Goal: Task Accomplishment & Management: Use online tool/utility

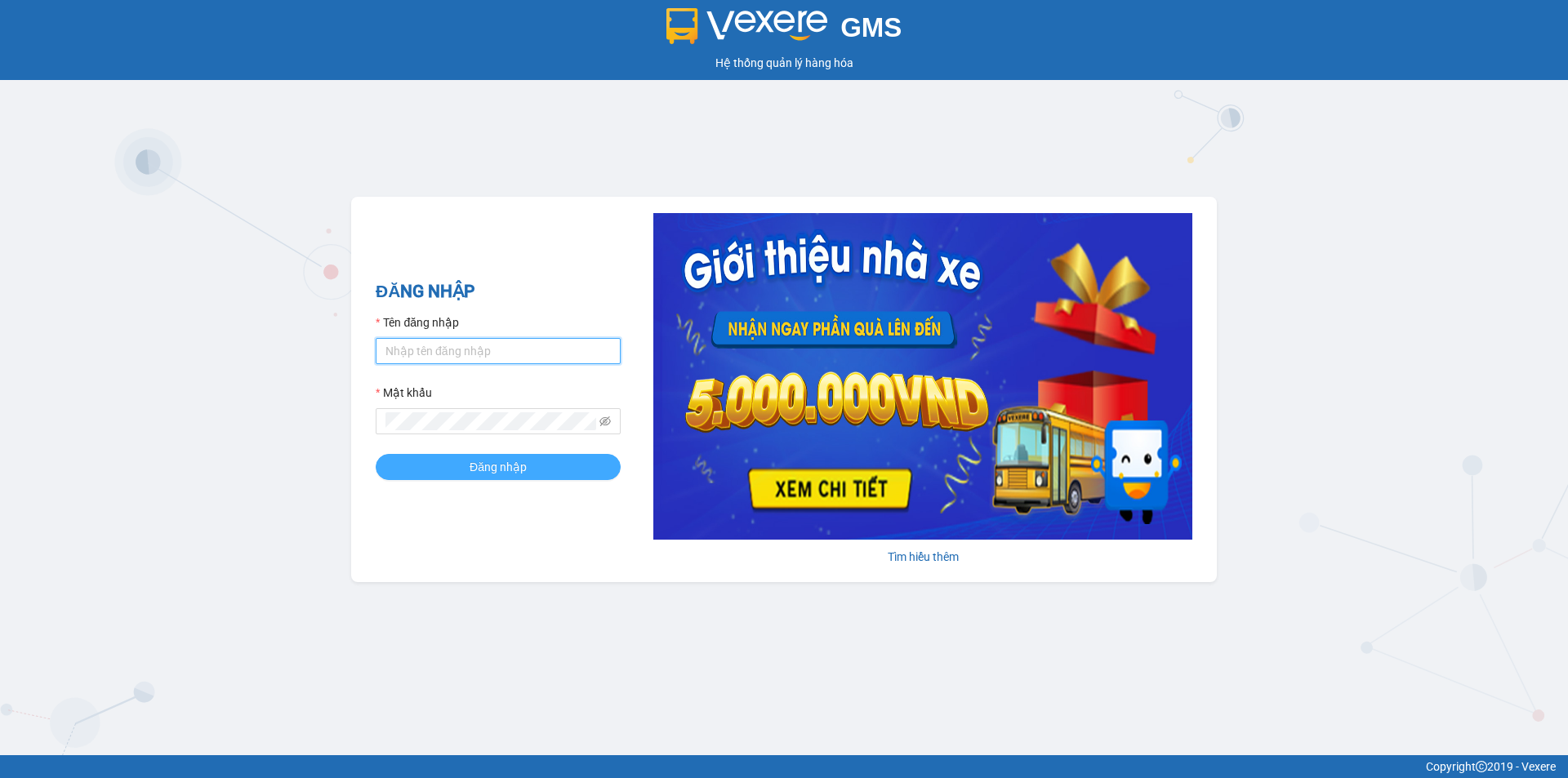
type input "trang.dinhnhan"
click at [568, 470] on button "Đăng nhập" at bounding box center [497, 467] width 245 height 26
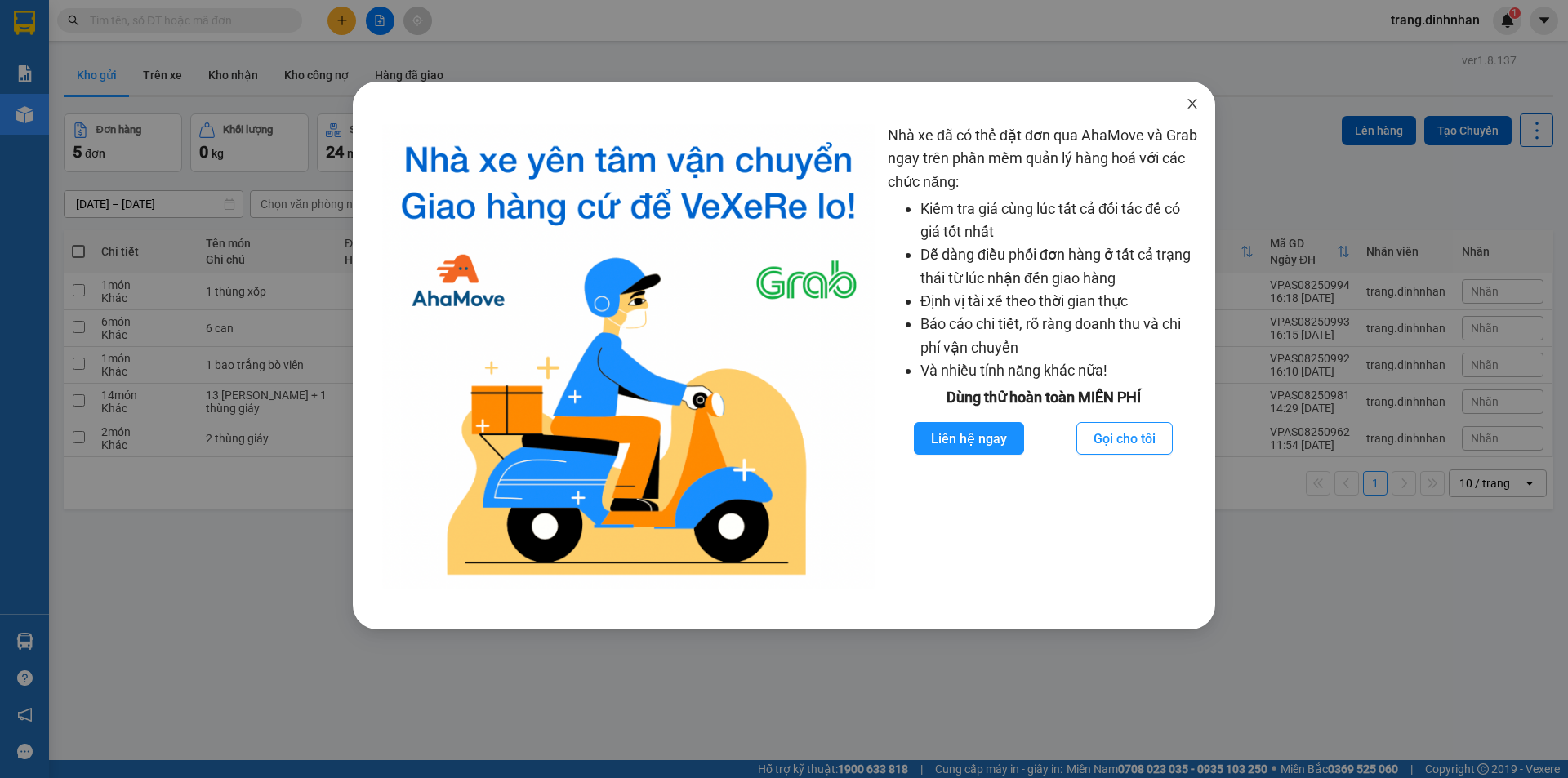
click at [1191, 95] on span "Close" at bounding box center [1192, 104] width 46 height 46
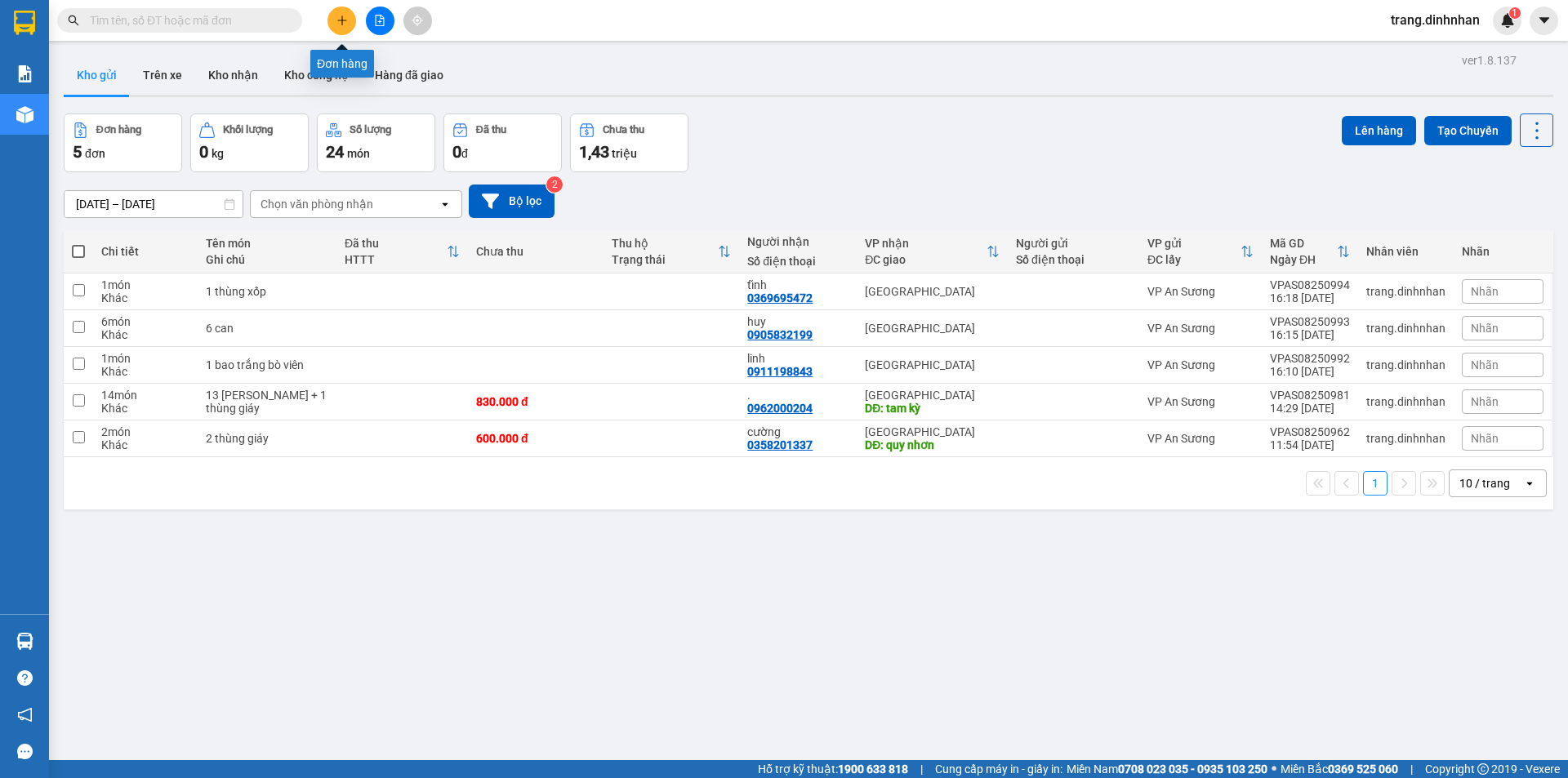
click at [347, 25] on icon "plus" at bounding box center [342, 20] width 11 height 11
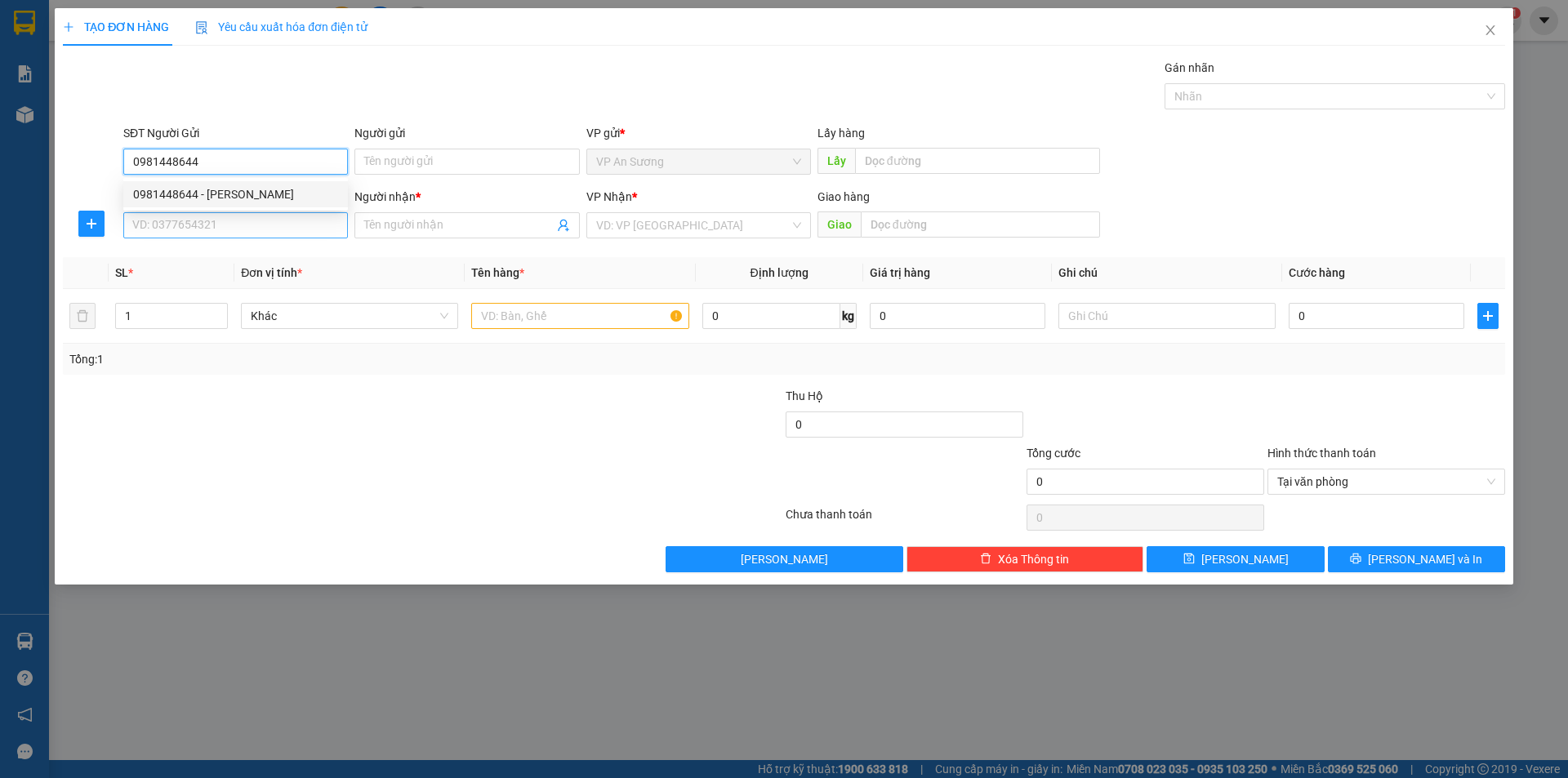
type input "0981448644"
click at [198, 227] on input "SĐT Người Nhận" at bounding box center [236, 226] width 225 height 26
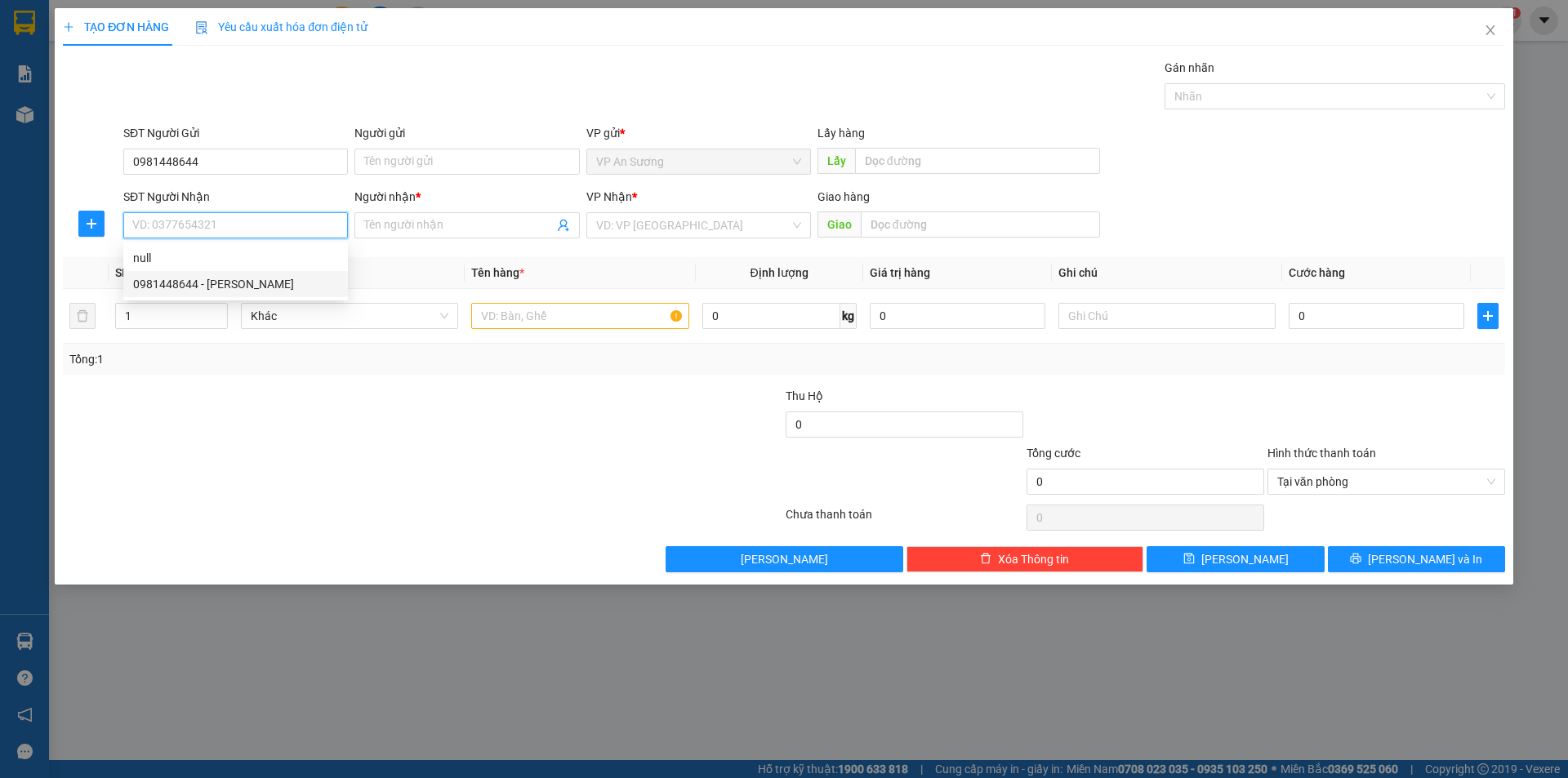
drag, startPoint x: 216, startPoint y: 290, endPoint x: 212, endPoint y: 266, distance: 24.3
click at [216, 291] on div "0981448644 - [PERSON_NAME]" at bounding box center [235, 284] width 205 height 18
type input "0981448644"
type input "[PERSON_NAME]"
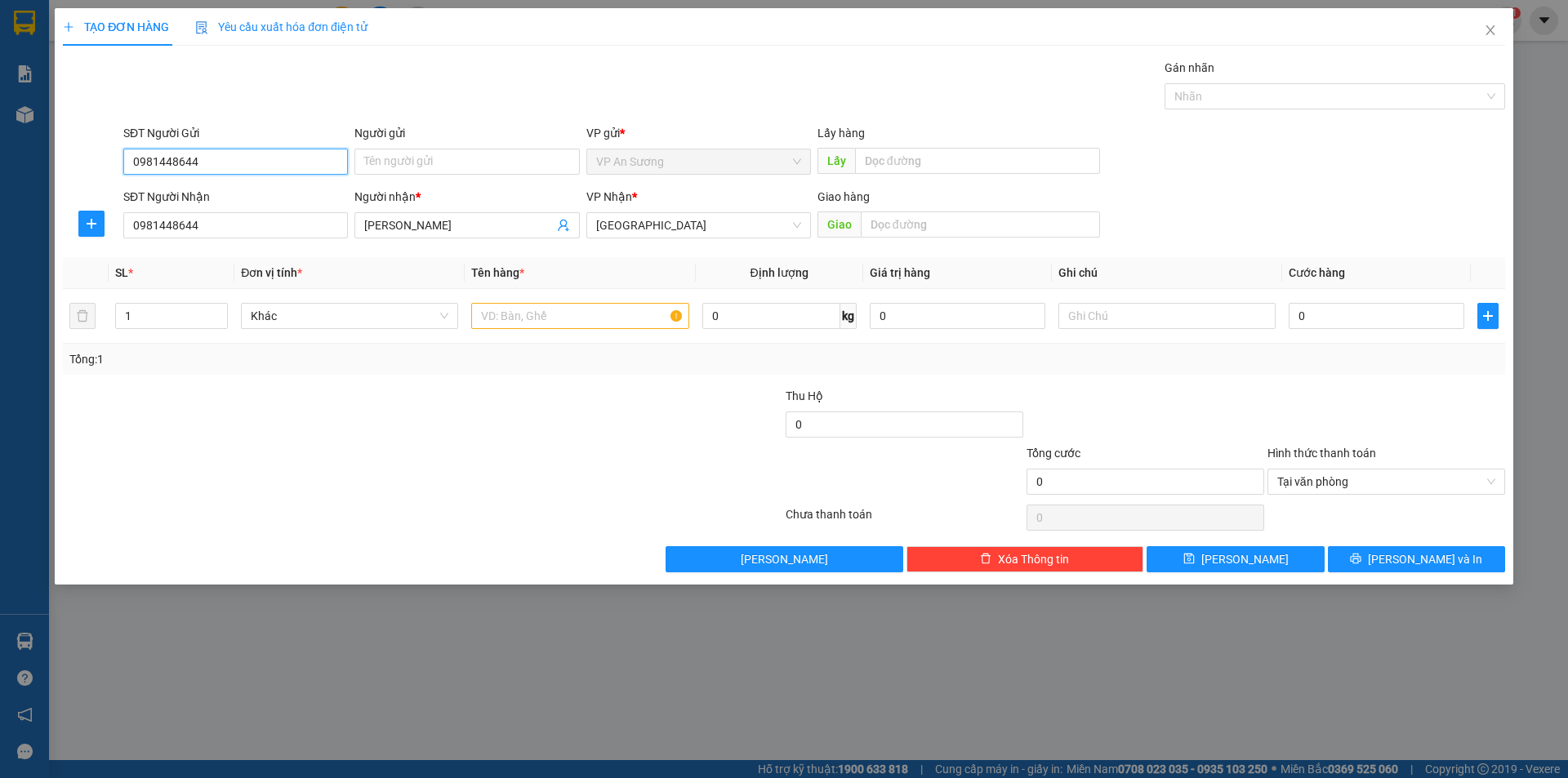
click at [195, 161] on input "0981448644" at bounding box center [236, 162] width 225 height 26
type input "0"
click at [234, 430] on div at bounding box center [302, 416] width 482 height 57
click at [619, 309] on input "text" at bounding box center [579, 316] width 217 height 26
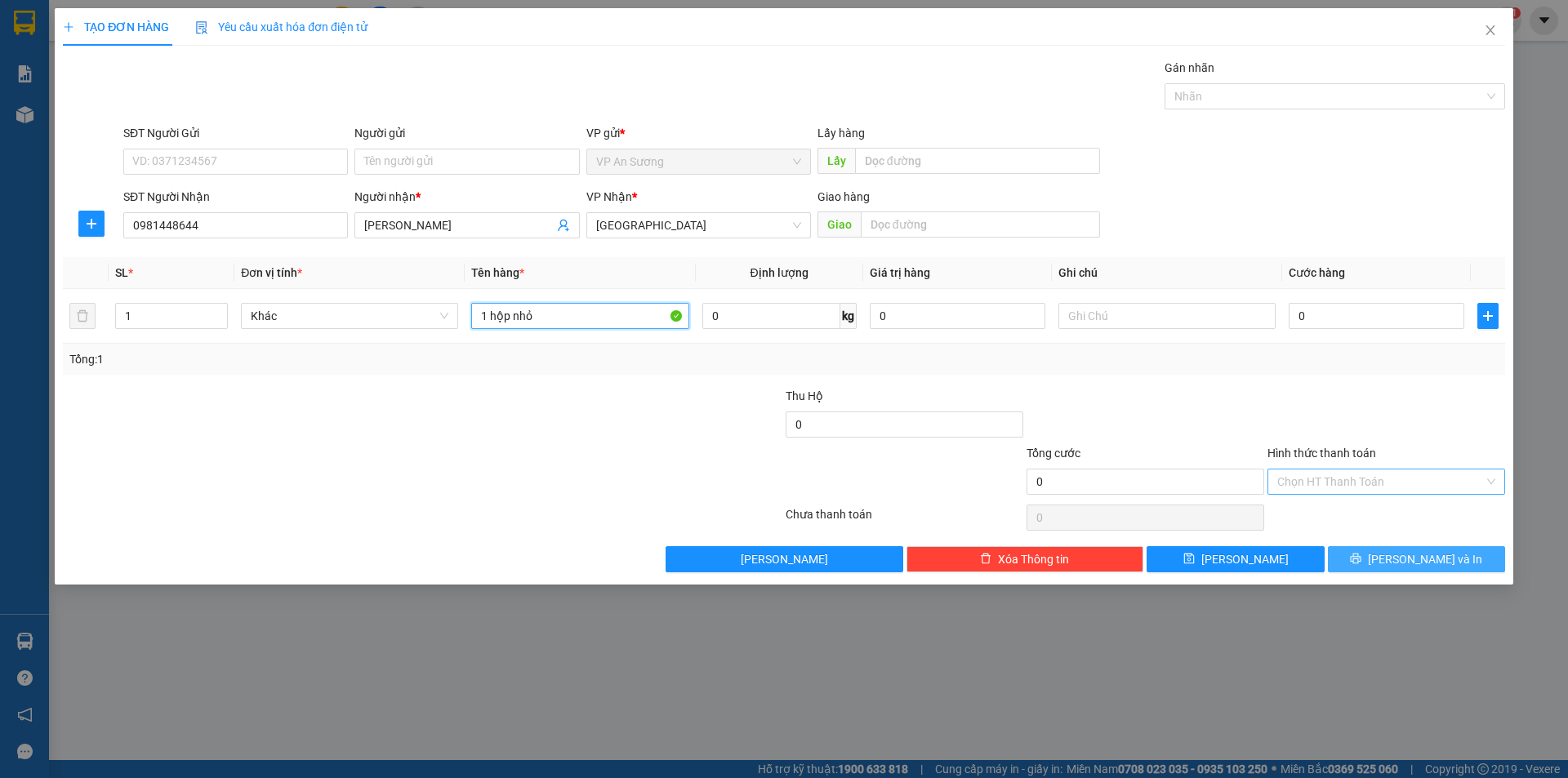
type input "1 hộp nhỏ"
click at [1483, 562] on button "[PERSON_NAME] và In" at bounding box center [1416, 559] width 177 height 26
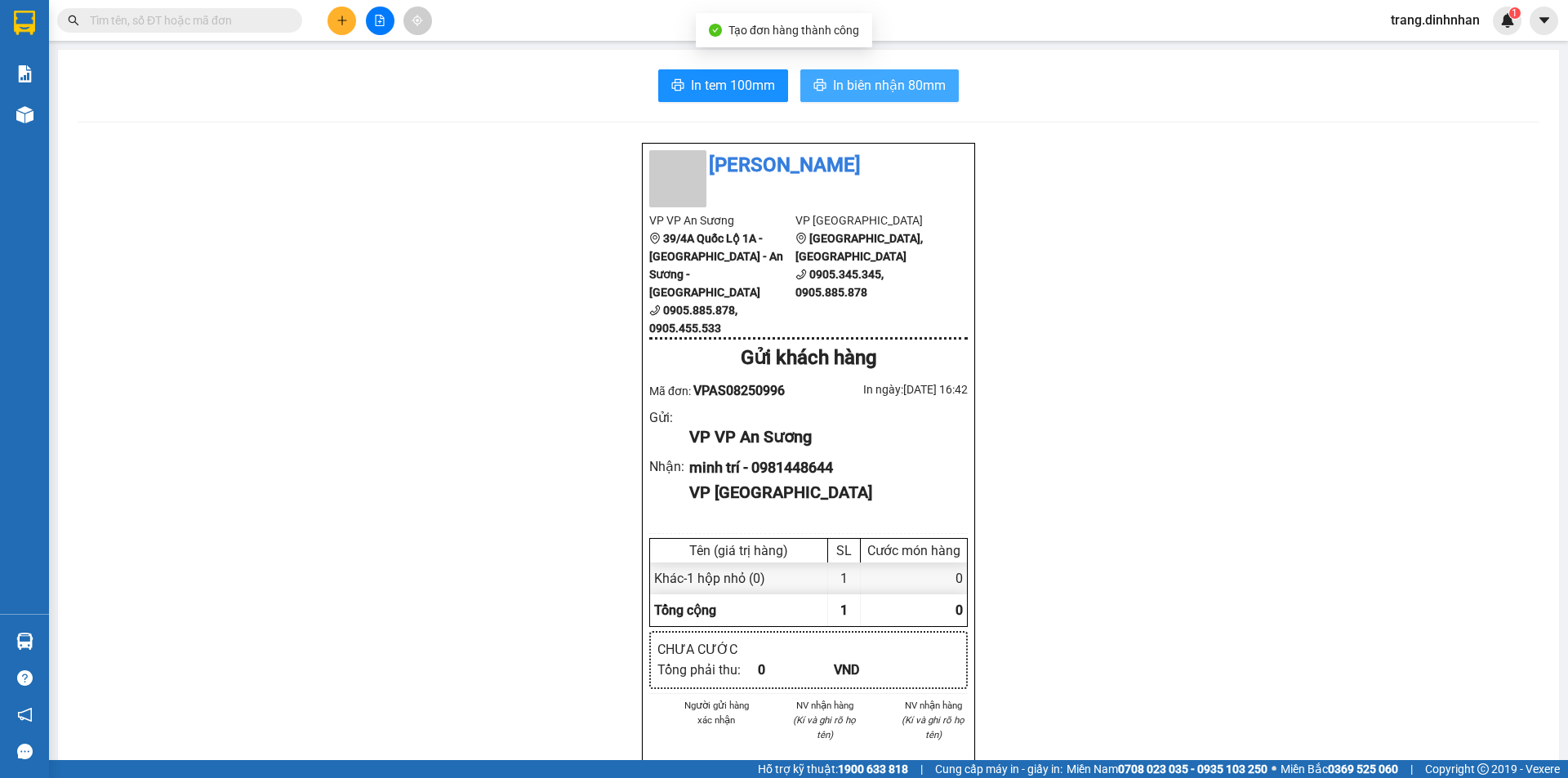
click at [834, 89] on span "In biên nhận 80mm" at bounding box center [889, 86] width 112 height 21
